Goal: Navigation & Orientation: Find specific page/section

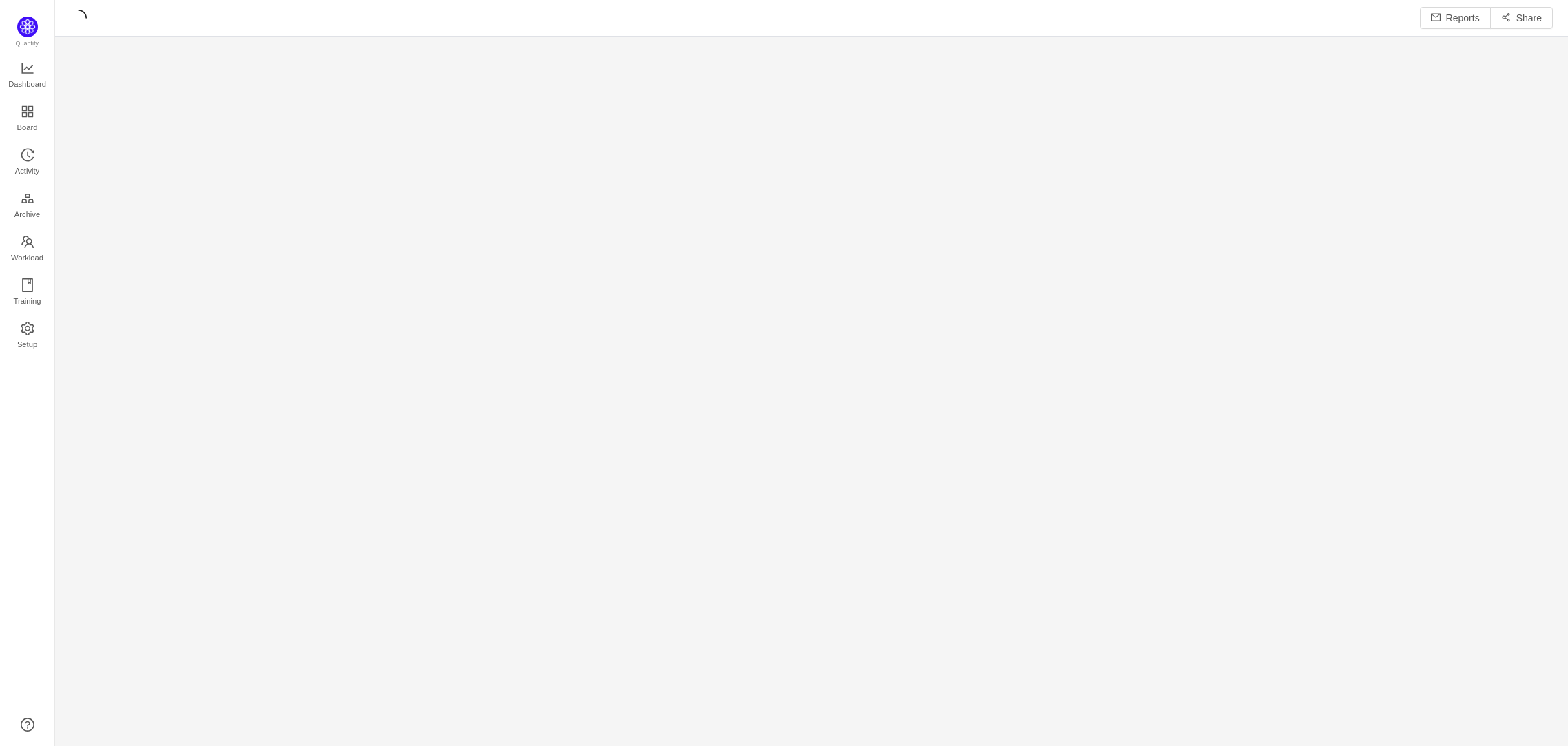
scroll to position [19, 19]
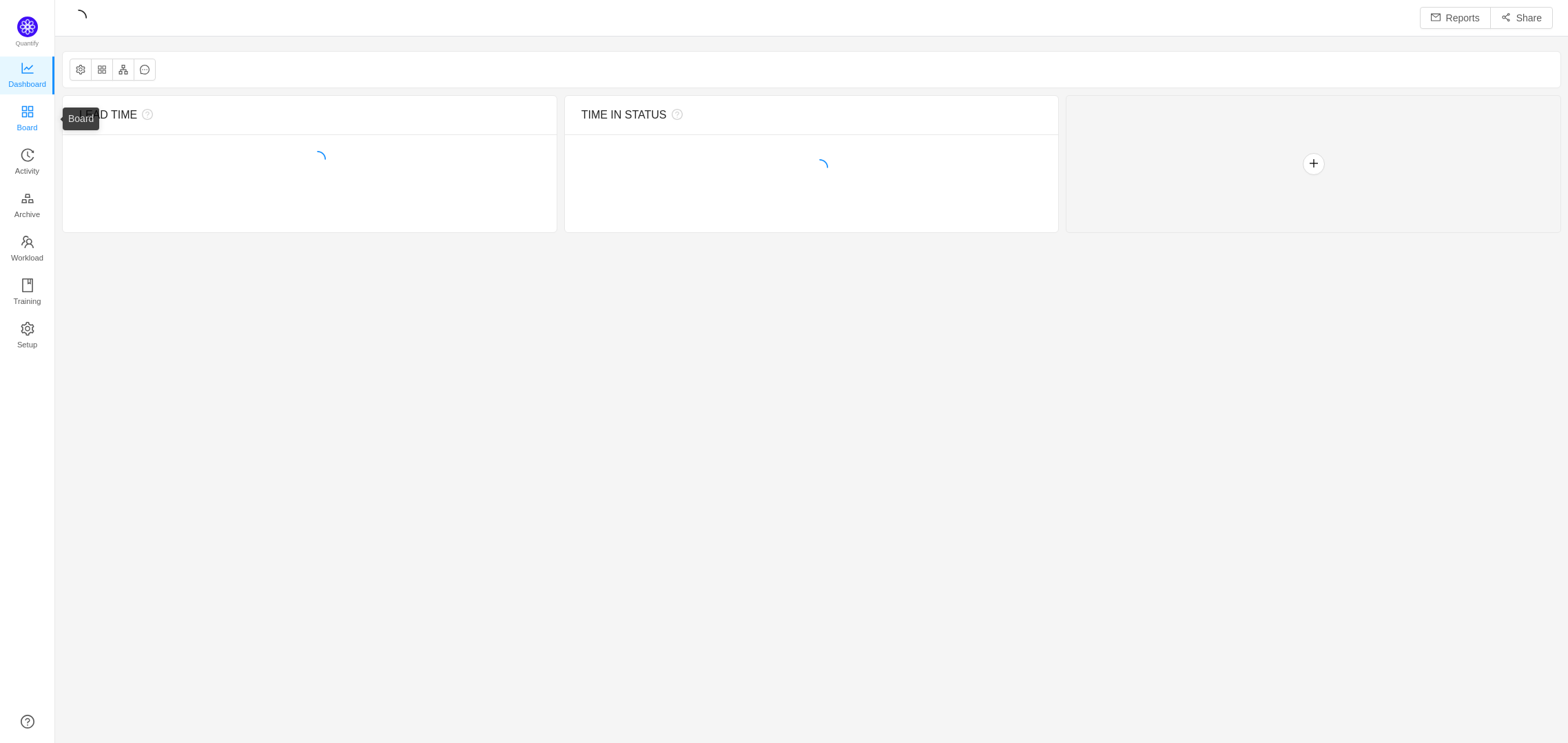
scroll to position [18, 19]
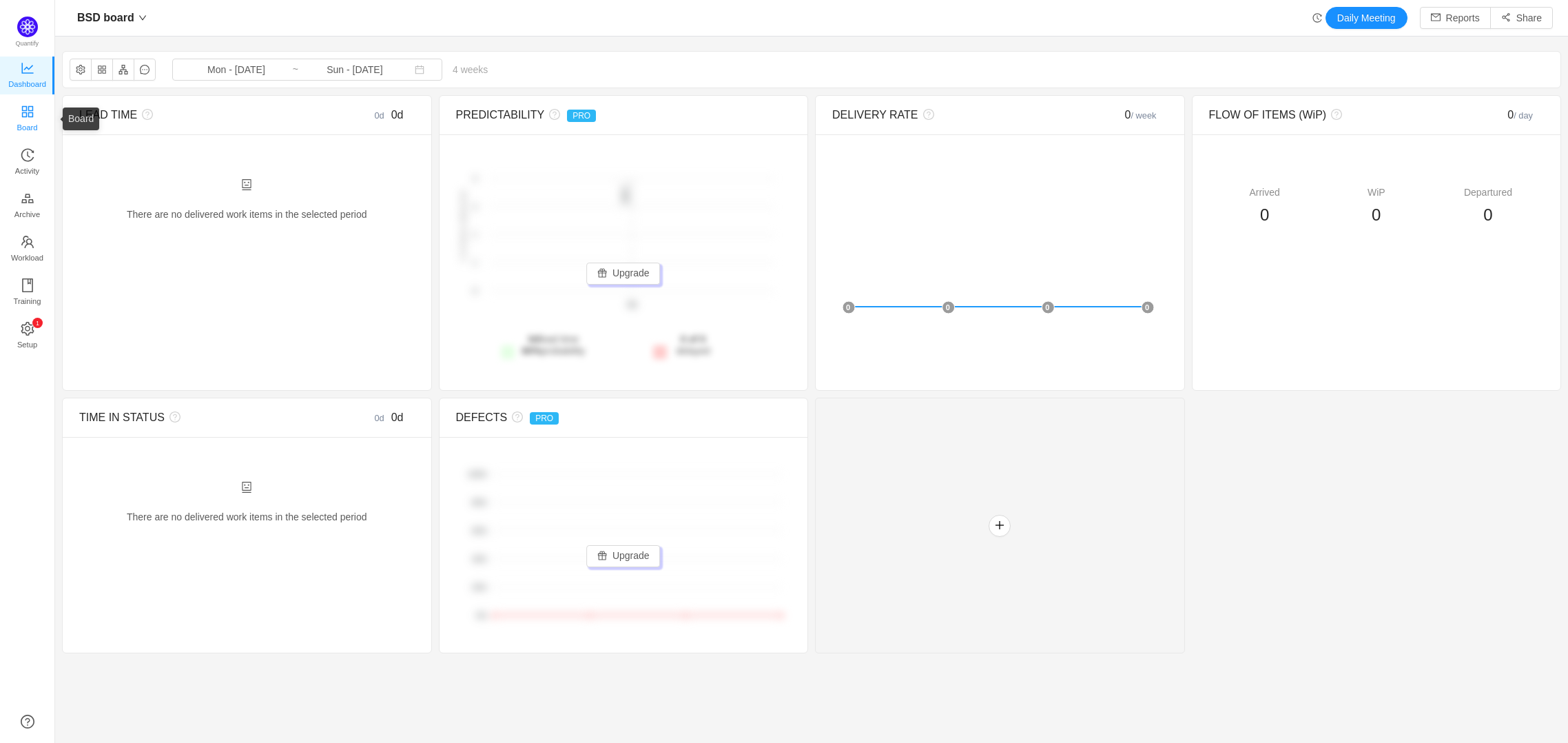
click at [19, 115] on span "Board" at bounding box center [27, 128] width 21 height 27
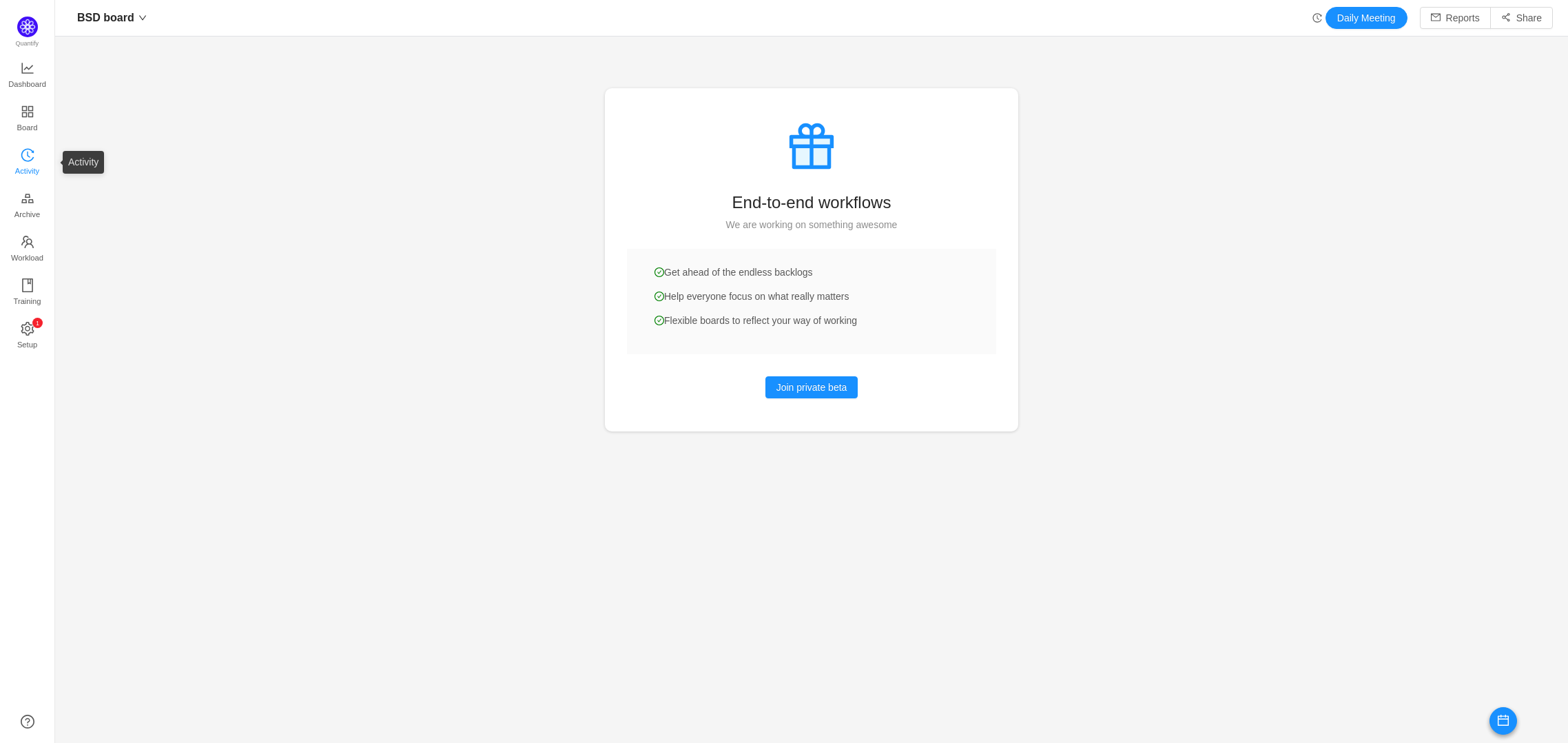
click at [27, 167] on span "Activity" at bounding box center [27, 171] width 24 height 27
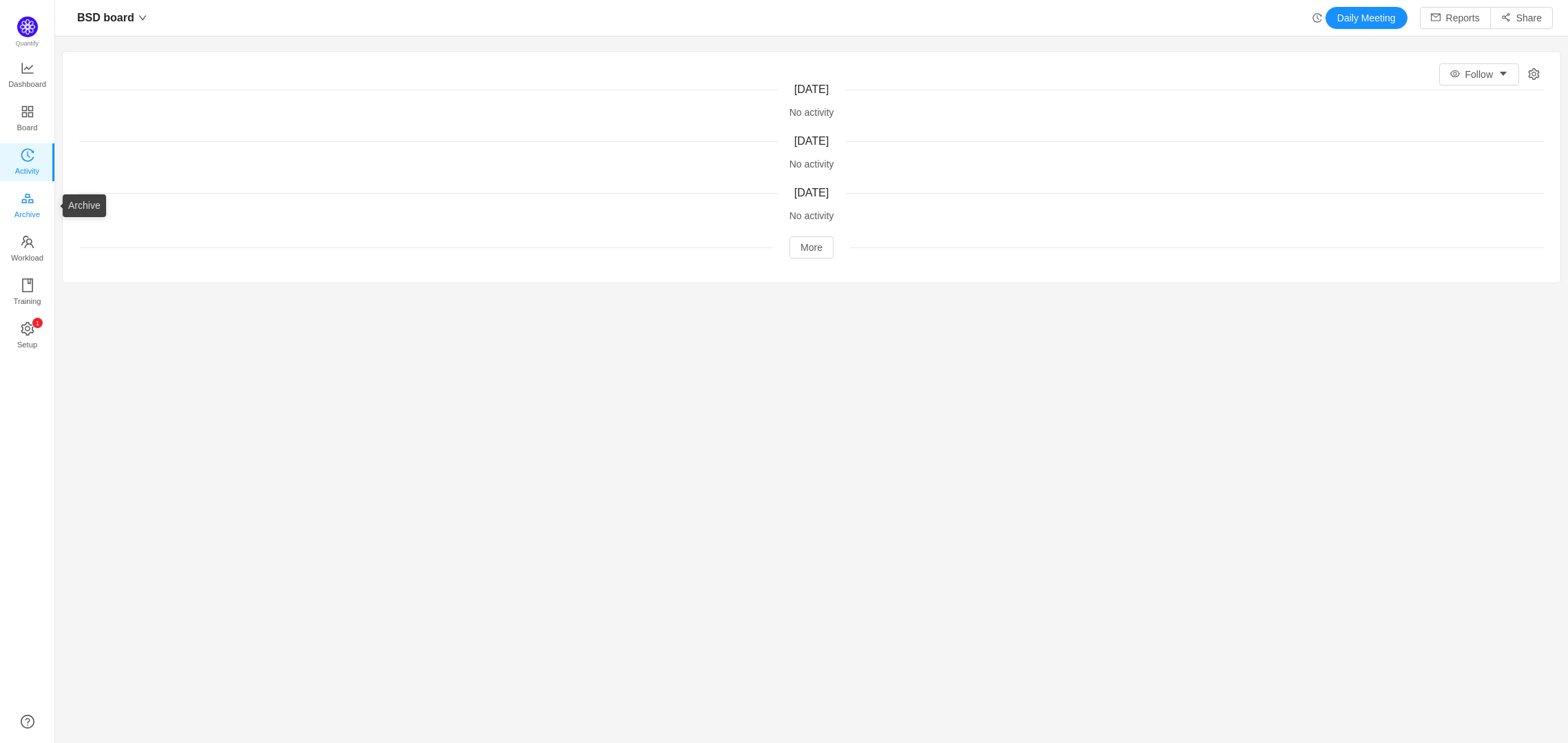
click at [22, 203] on span "Archive" at bounding box center [27, 214] width 26 height 27
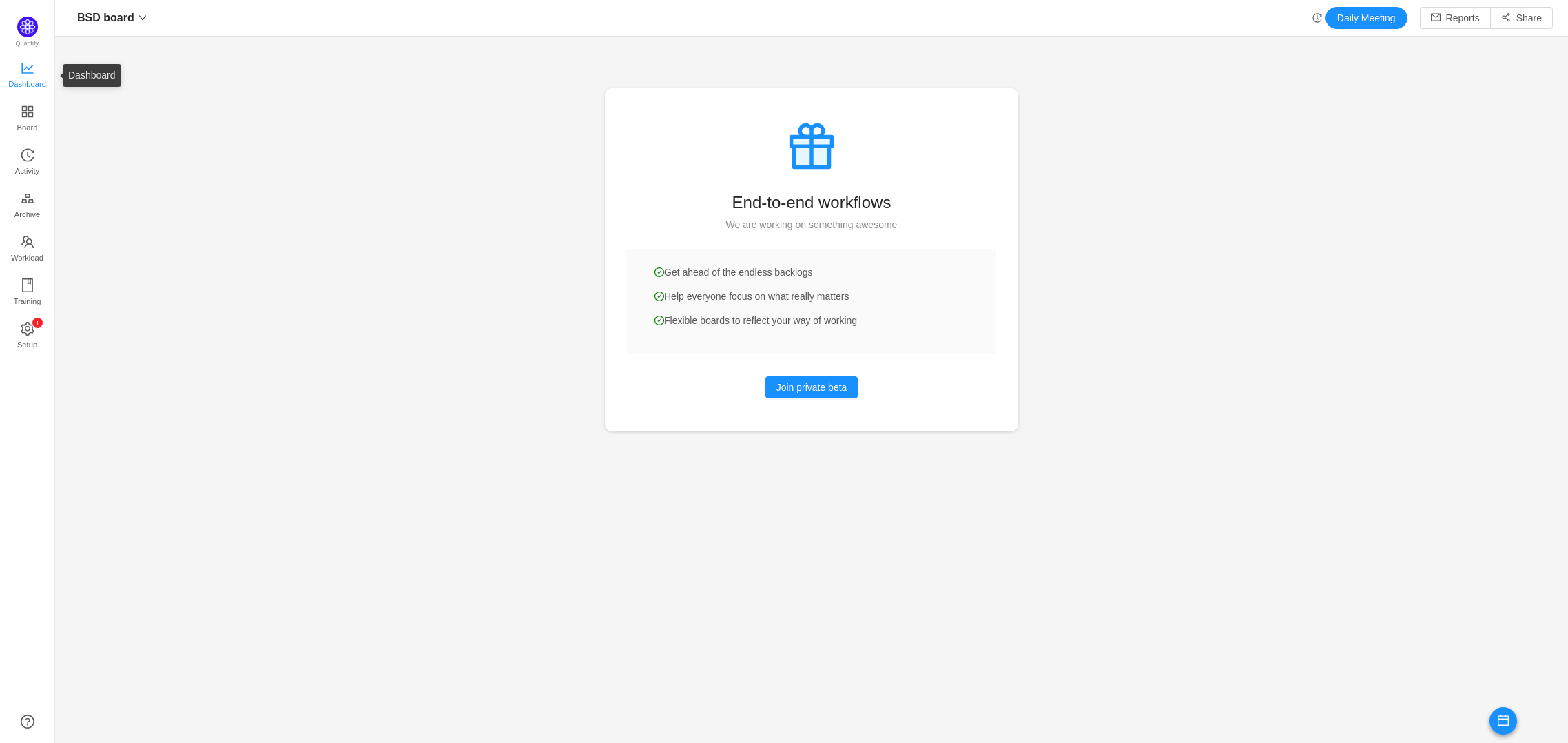
click at [32, 69] on icon "icon: line-chart" at bounding box center [27, 68] width 14 height 14
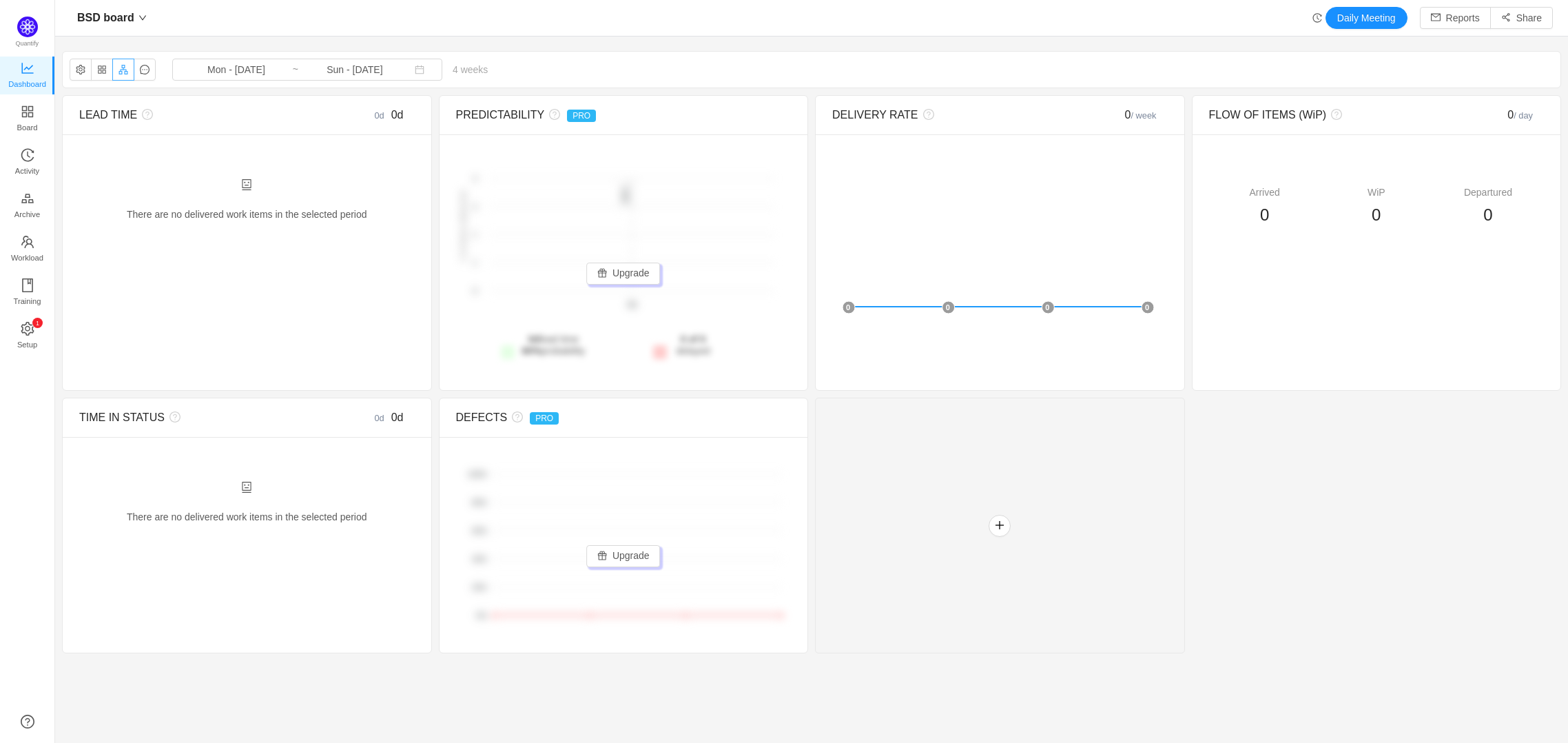
click at [127, 74] on button "button" at bounding box center [123, 69] width 22 height 22
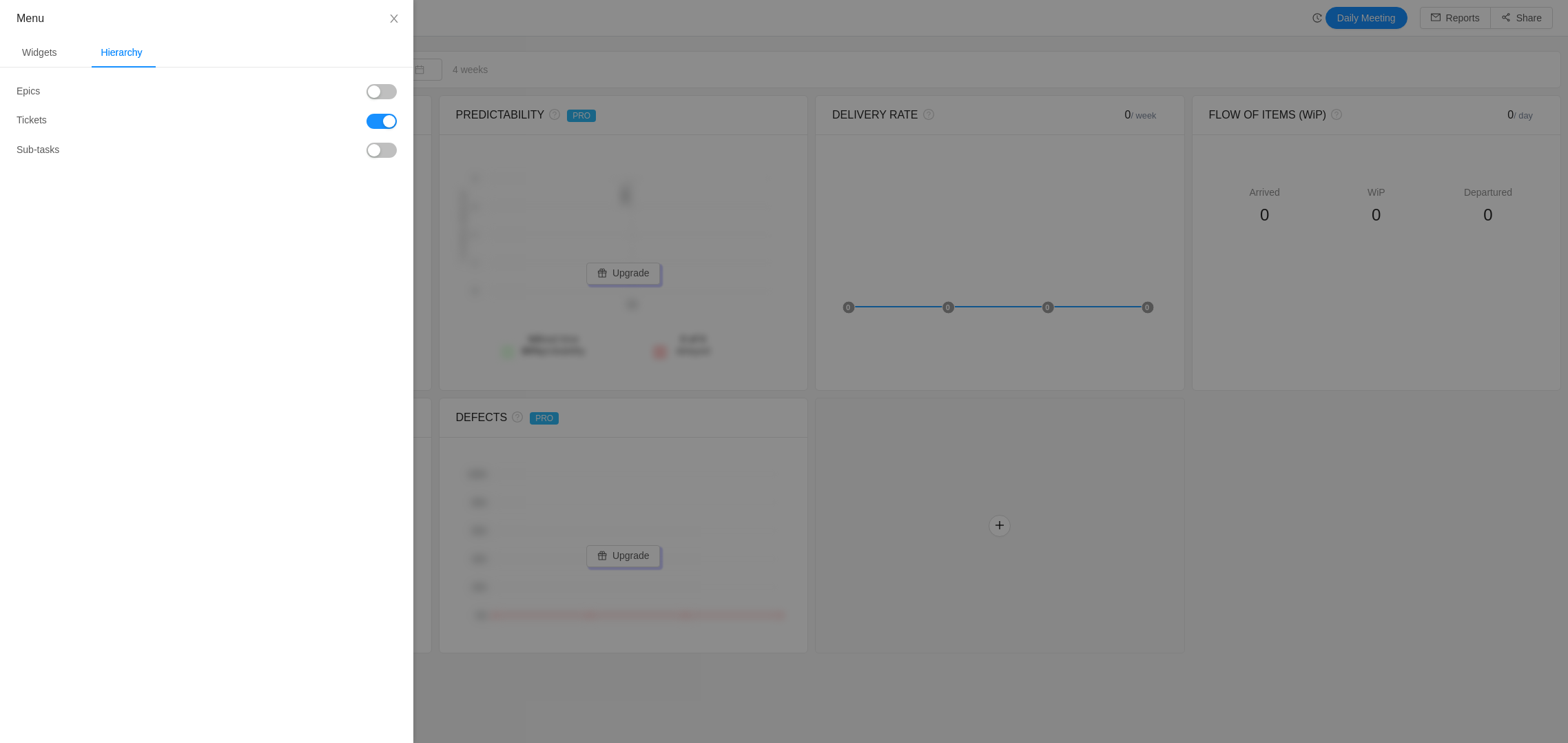
click at [381, 126] on button "button" at bounding box center [382, 121] width 30 height 15
click at [378, 92] on button "button" at bounding box center [382, 91] width 30 height 15
click at [398, 17] on icon "icon: close" at bounding box center [393, 18] width 11 height 11
